Goal: Book appointment/travel/reservation

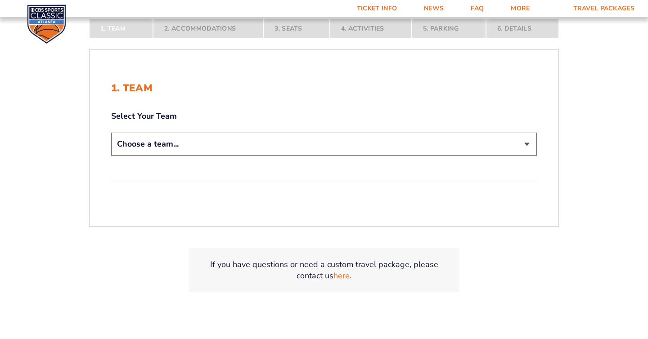
scroll to position [186, 0]
click at [526, 144] on select "Choose a team... [US_STATE] Wildcats [US_STATE] State Buckeyes [US_STATE] Tar H…" at bounding box center [324, 143] width 426 height 23
select select "12956"
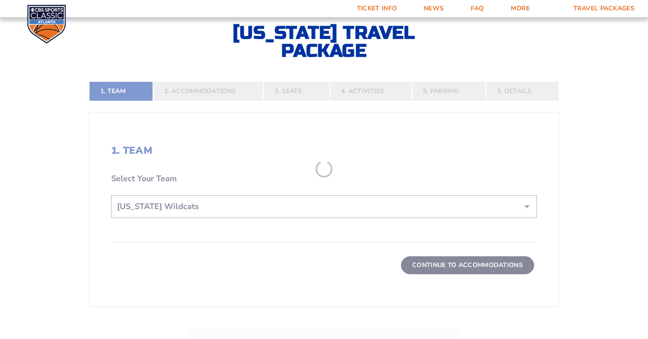
scroll to position [249, 0]
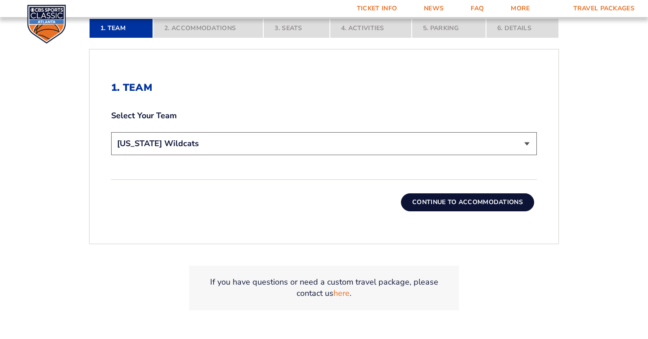
click at [467, 202] on button "Continue To Accommodations" at bounding box center [467, 202] width 133 height 18
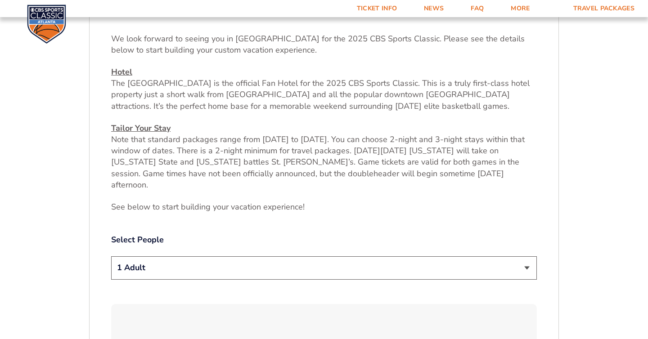
scroll to position [328, 0]
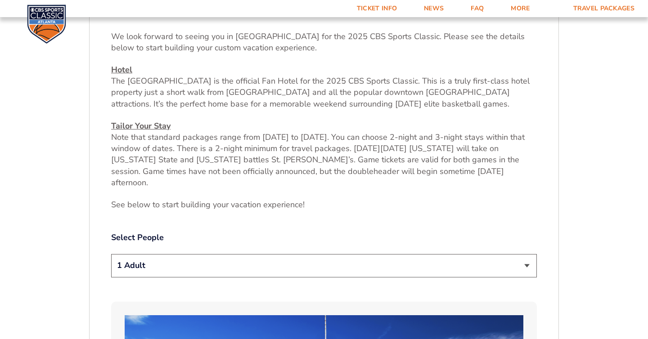
click at [529, 258] on select "1 Adult 2 Adults 3 Adults 4 Adults 2 Adults + 1 Child 2 Adults + 2 Children 2 A…" at bounding box center [324, 265] width 426 height 23
select select "2 Adults"
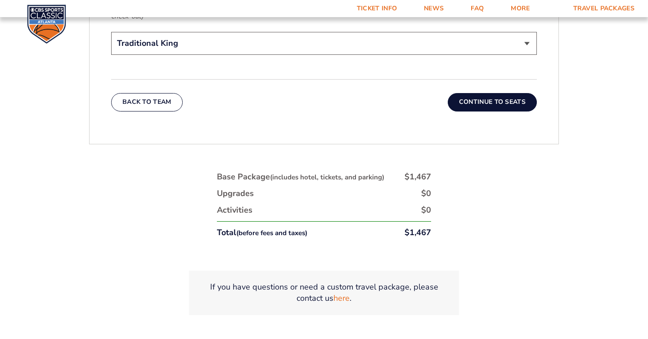
scroll to position [1539, 0]
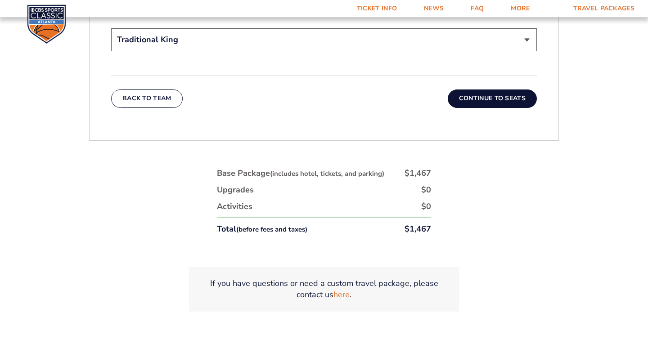
click at [494, 90] on button "Continue To Seats" at bounding box center [492, 99] width 89 height 18
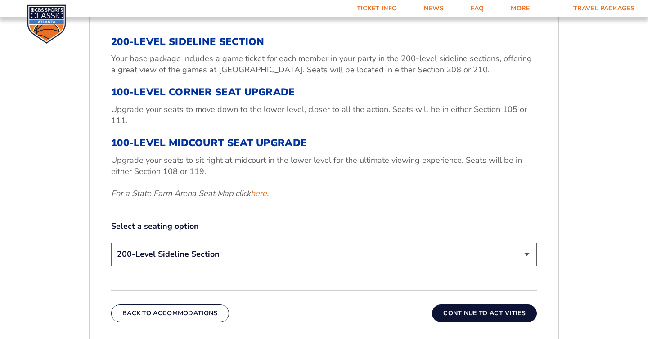
scroll to position [324, 0]
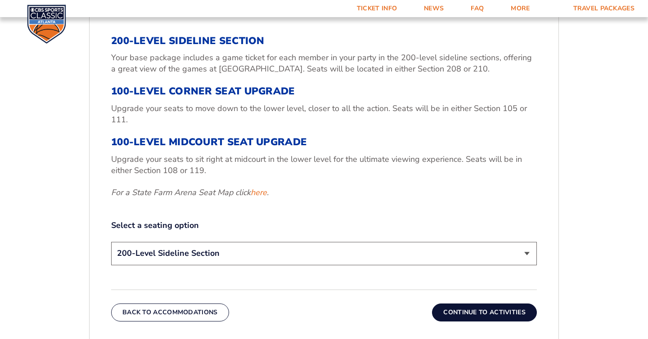
click at [527, 256] on select "200-Level Sideline Section 100-Level Corner Seat Upgrade (+$120 per person) 100…" at bounding box center [324, 253] width 426 height 23
select select "100-Level Midcourt Seat Upgrade"
click at [498, 310] on button "Continue To Activities" at bounding box center [484, 313] width 105 height 18
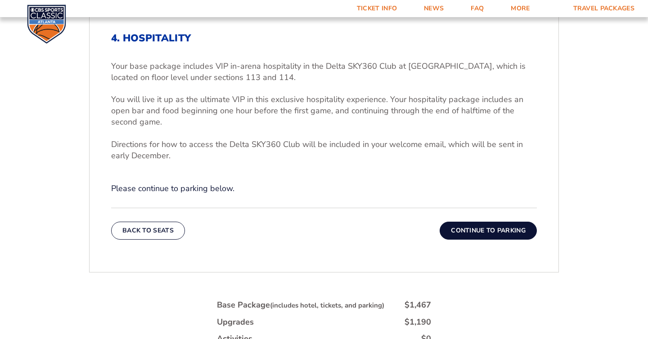
scroll to position [254, 0]
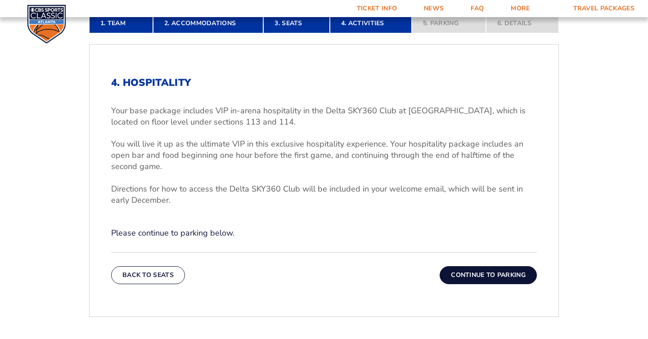
click at [491, 272] on button "Continue To Parking" at bounding box center [488, 275] width 97 height 18
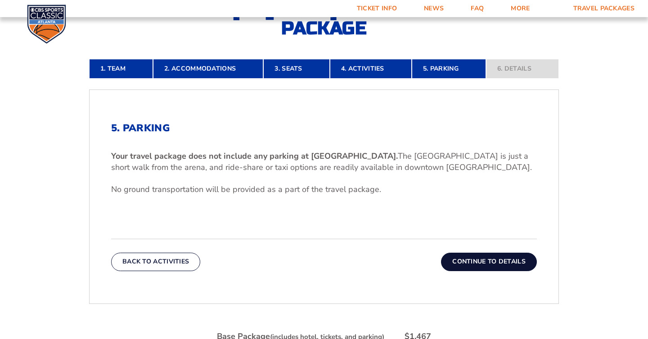
scroll to position [214, 0]
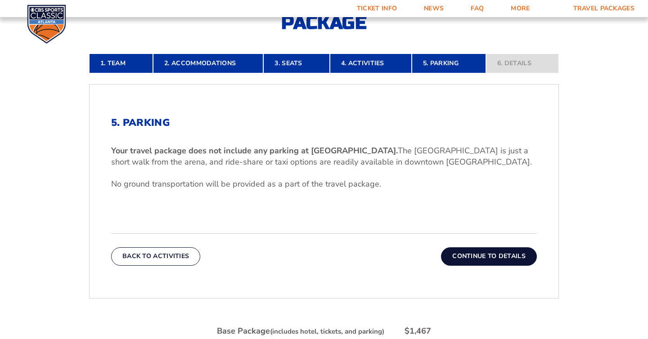
click at [481, 251] on button "Continue To Details" at bounding box center [489, 256] width 96 height 18
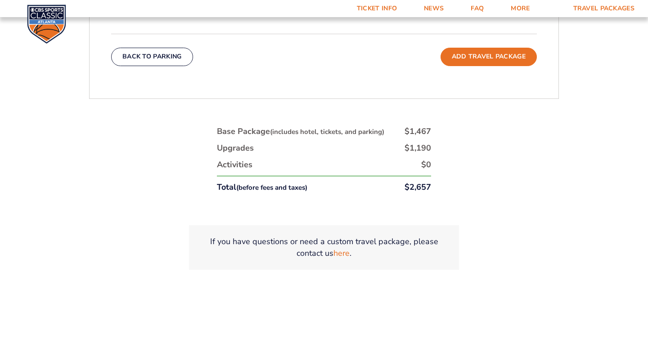
scroll to position [0, 0]
